Goal: Task Accomplishment & Management: Use online tool/utility

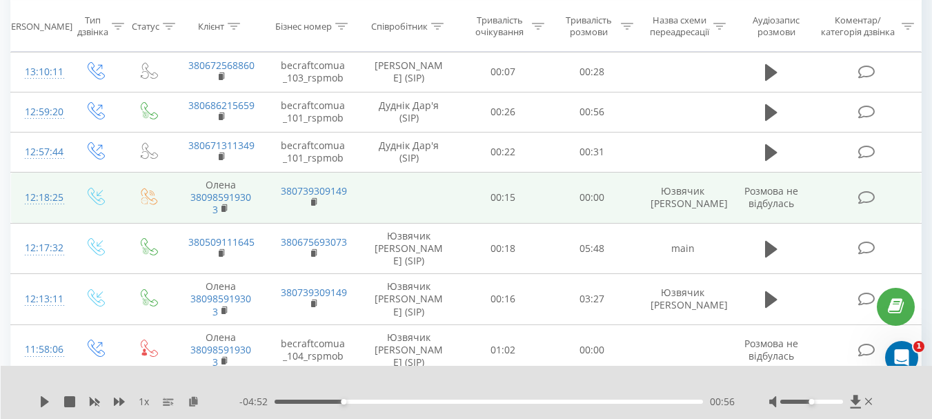
scroll to position [759, 0]
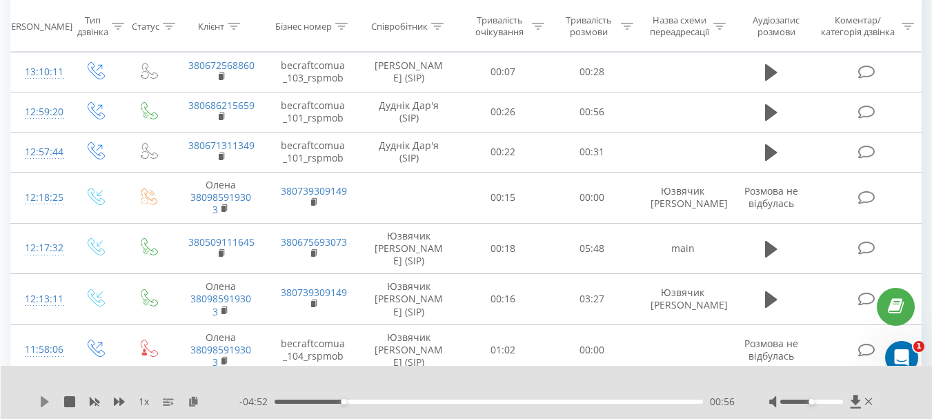
click at [47, 400] on icon at bounding box center [45, 401] width 8 height 11
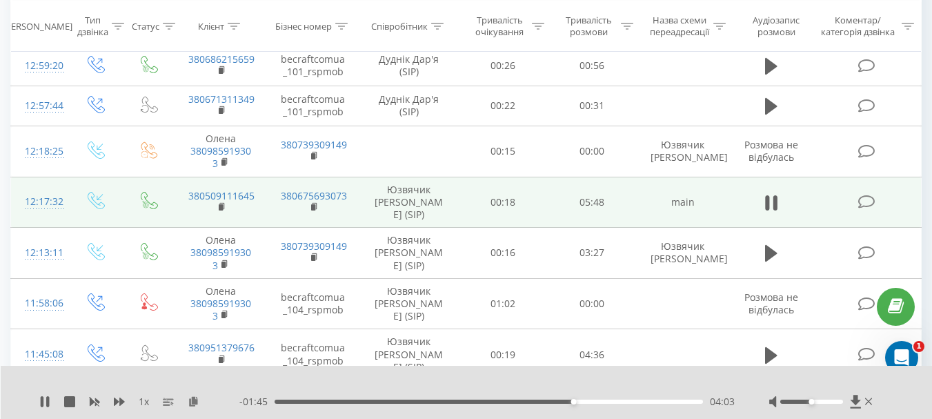
scroll to position [828, 0]
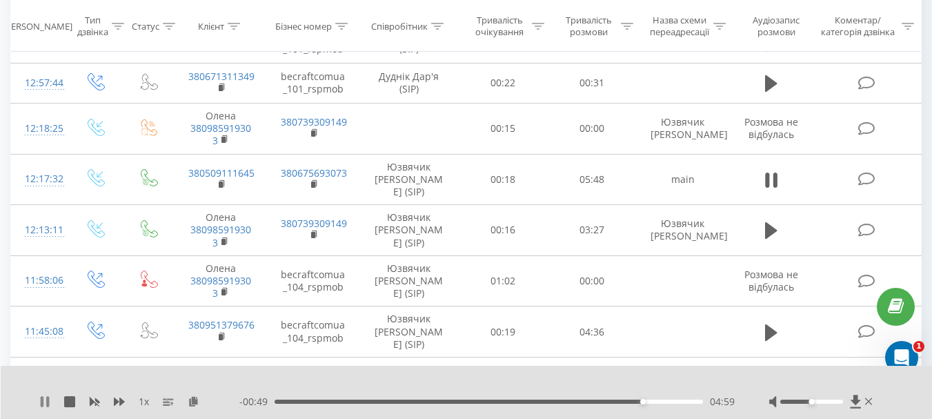
click at [42, 402] on icon at bounding box center [42, 401] width 3 height 11
click at [29, 404] on div "1 x - 00:49 04:59 04:59" at bounding box center [467, 392] width 932 height 53
click at [39, 401] on div "1 x - 00:49 04:59 04:59" at bounding box center [467, 392] width 932 height 53
click at [45, 403] on icon at bounding box center [45, 401] width 8 height 11
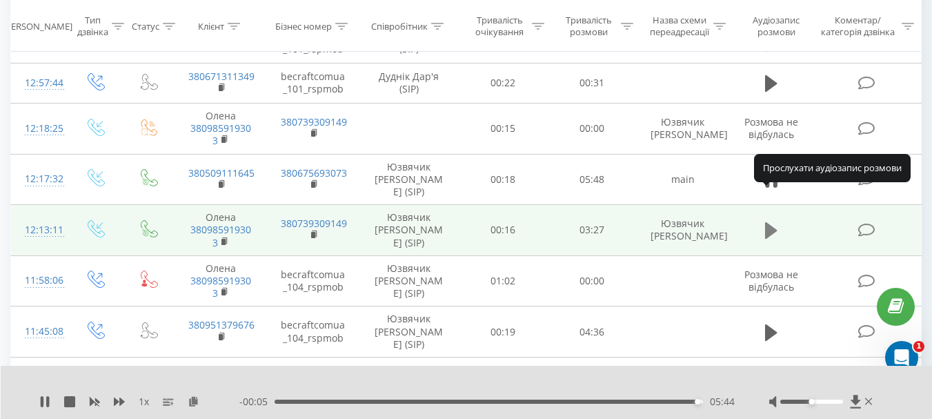
click at [770, 222] on icon at bounding box center [771, 230] width 12 height 17
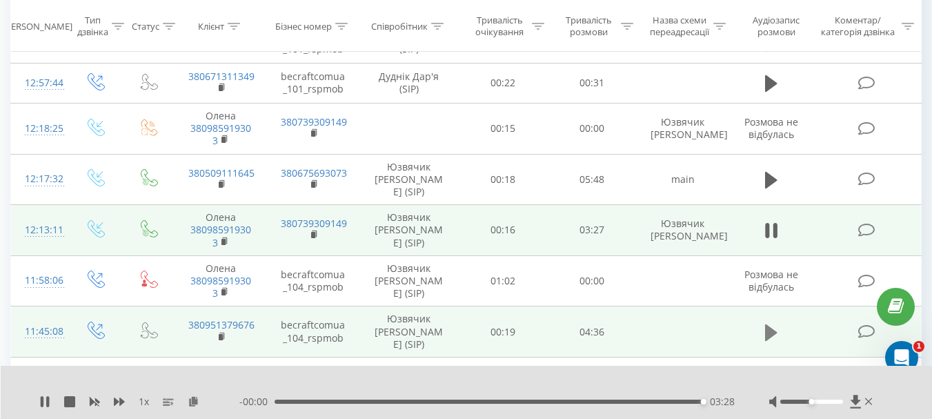
click at [774, 323] on icon at bounding box center [771, 332] width 12 height 19
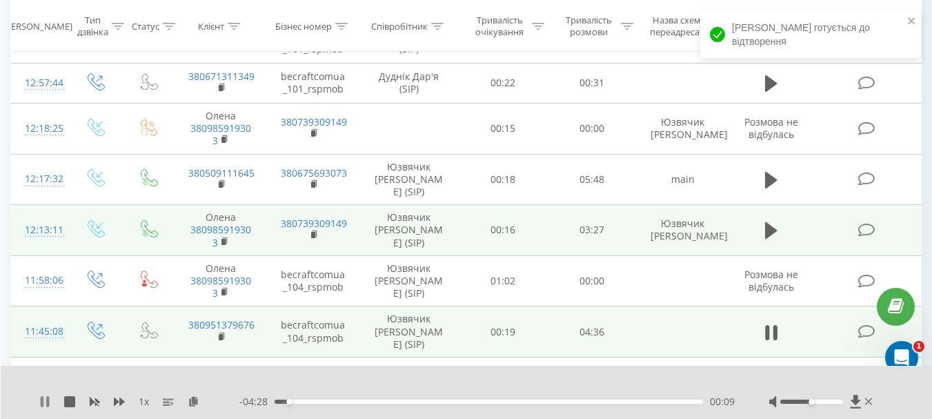
click at [46, 397] on icon at bounding box center [44, 401] width 11 height 11
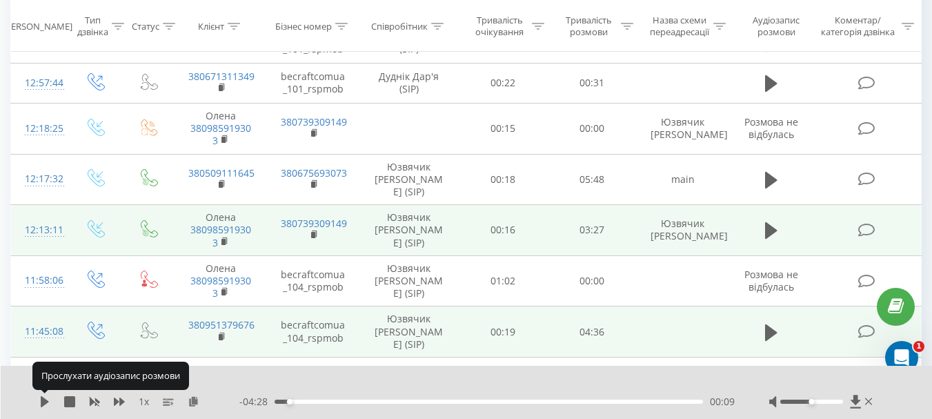
click at [46, 397] on icon at bounding box center [44, 401] width 11 height 11
click at [43, 402] on icon at bounding box center [42, 401] width 3 height 11
click at [43, 402] on icon at bounding box center [45, 401] width 8 height 11
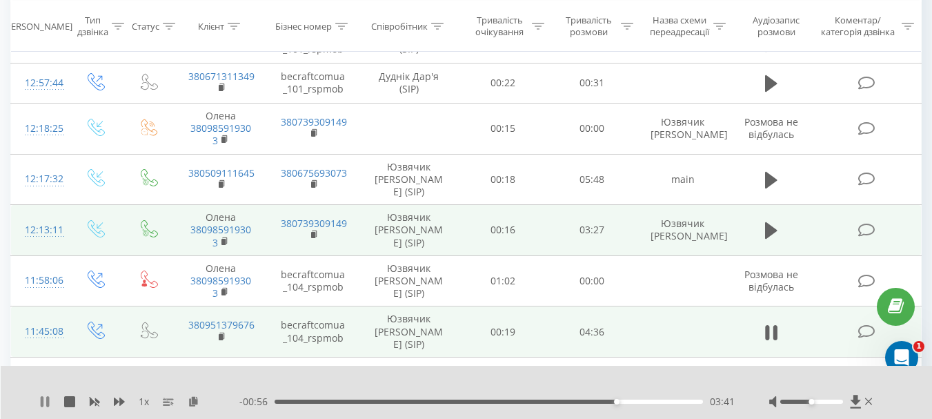
click at [43, 405] on icon at bounding box center [42, 401] width 3 height 11
